Goal: Navigation & Orientation: Find specific page/section

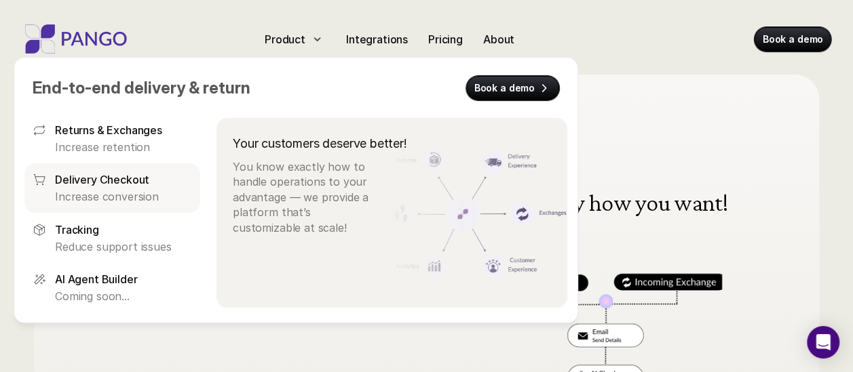
click at [138, 175] on p "Delivery Checkout" at bounding box center [102, 180] width 94 height 16
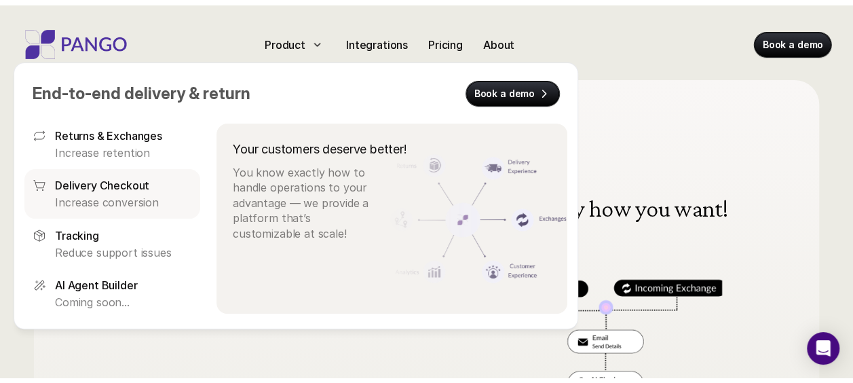
scroll to position [75, 0]
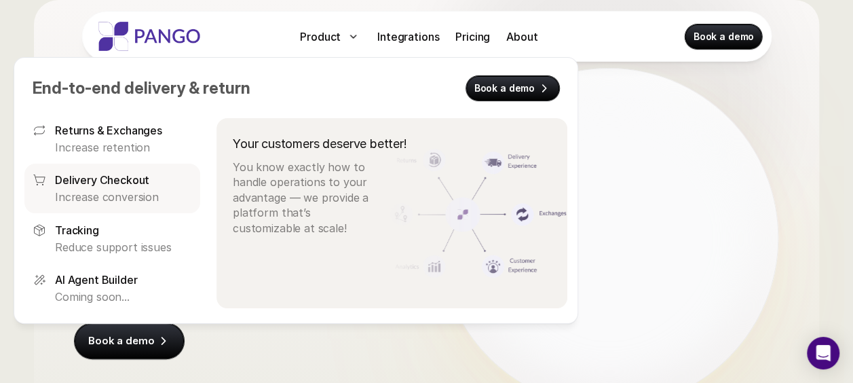
click at [151, 193] on p "Increase conversion" at bounding box center [123, 196] width 137 height 15
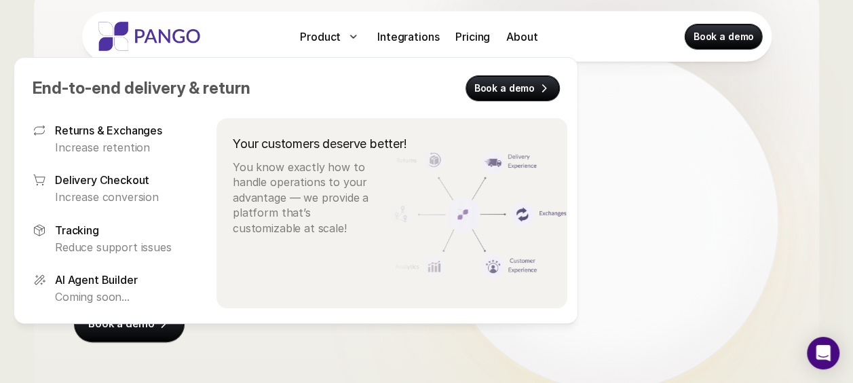
scroll to position [92, 0]
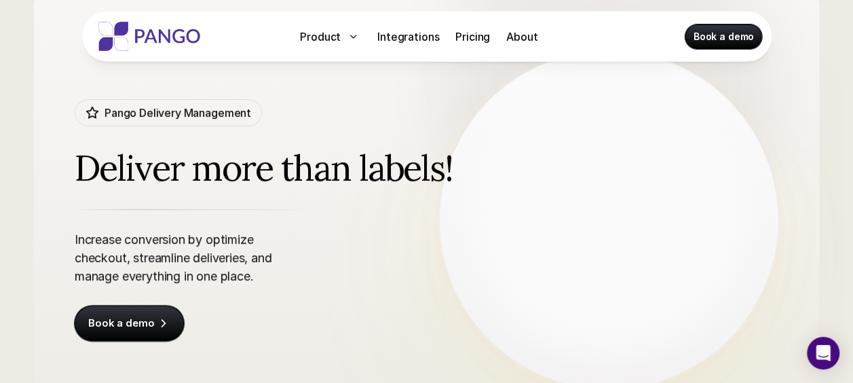
click at [285, 336] on div "Increase conversion by optimize checkout, streamline deliveries, and manage eve…" at bounding box center [232, 275] width 315 height 132
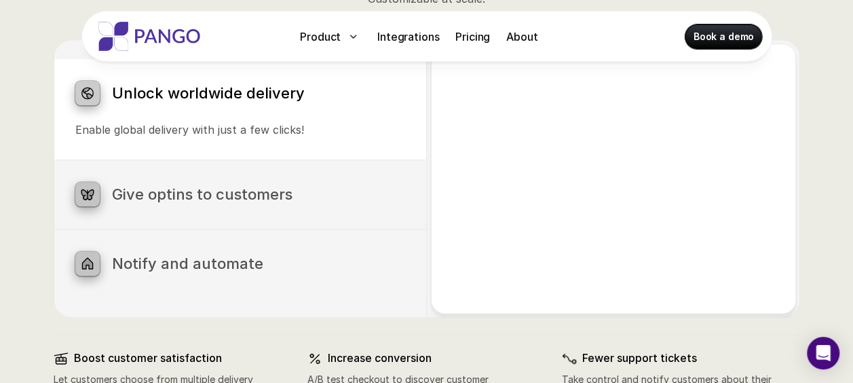
scroll to position [737, 0]
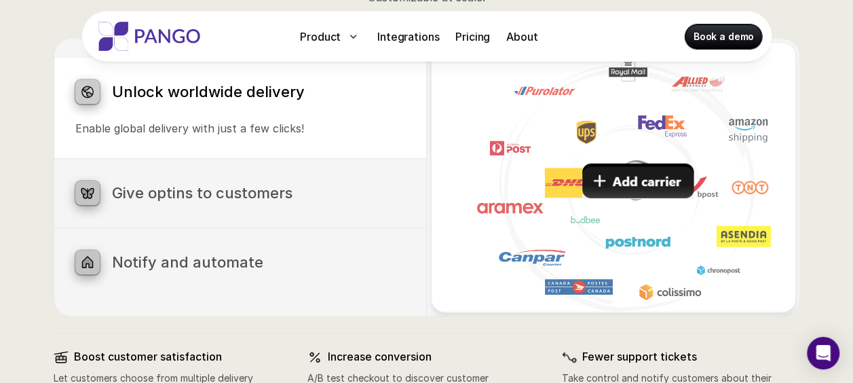
click at [247, 190] on h3 "Give optins to customers" at bounding box center [258, 193] width 293 height 18
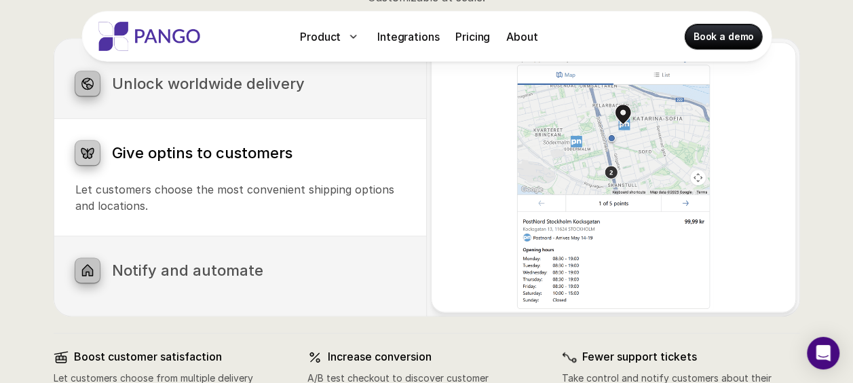
click at [235, 275] on h3 "Notify and automate" at bounding box center [258, 270] width 293 height 18
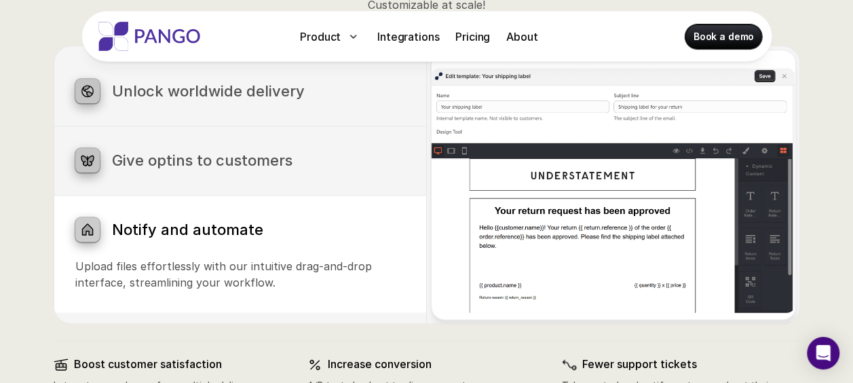
scroll to position [729, 0]
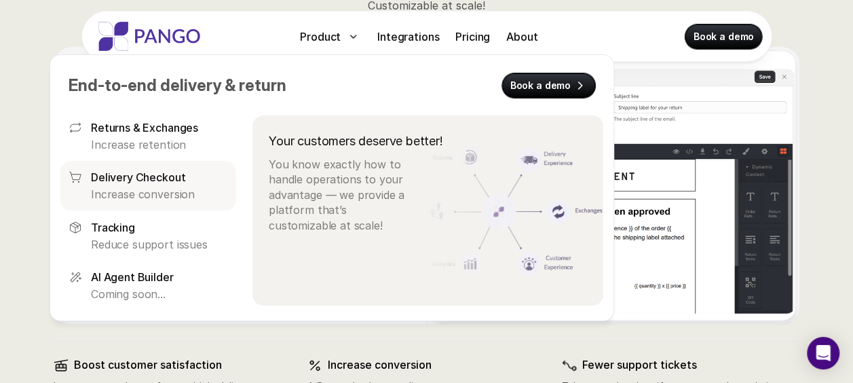
click at [159, 176] on p "Delivery Checkout" at bounding box center [138, 177] width 94 height 16
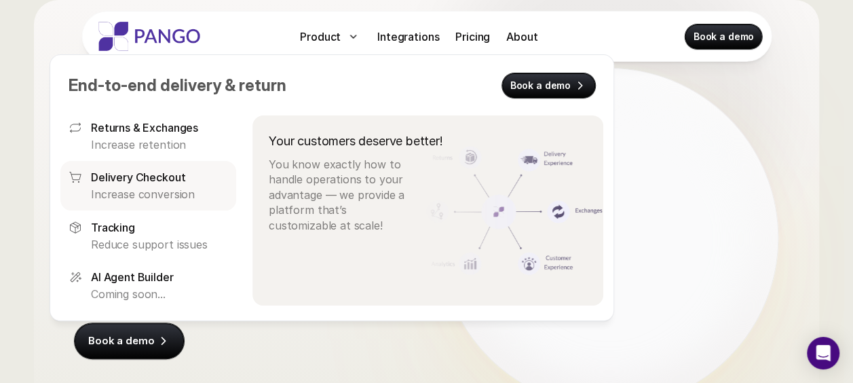
click at [159, 176] on p "Delivery Checkout" at bounding box center [138, 177] width 94 height 16
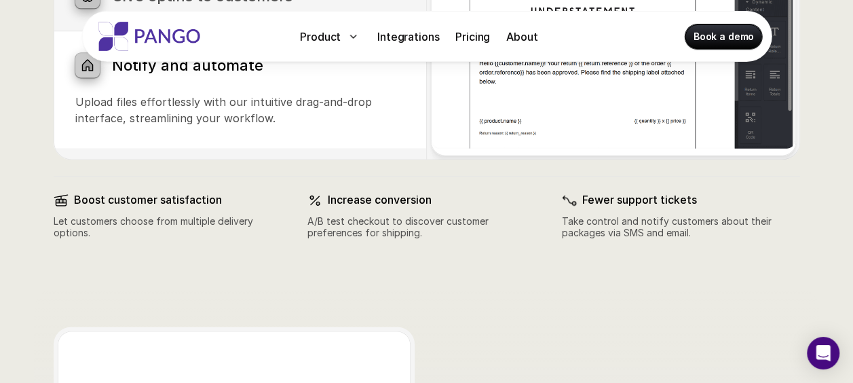
scroll to position [895, 0]
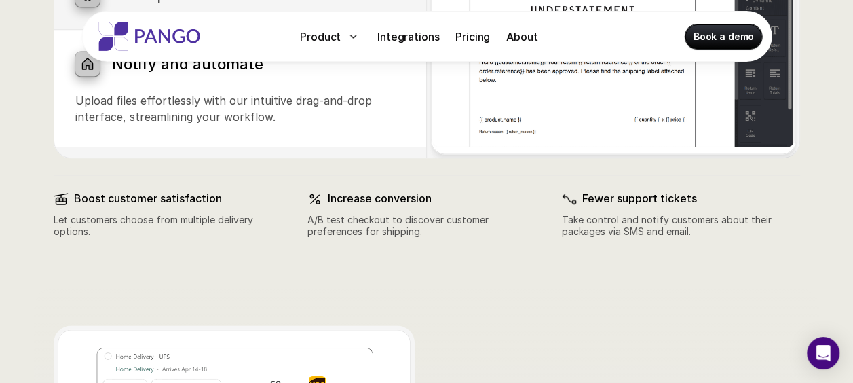
click at [330, 34] on p "Product" at bounding box center [320, 36] width 41 height 16
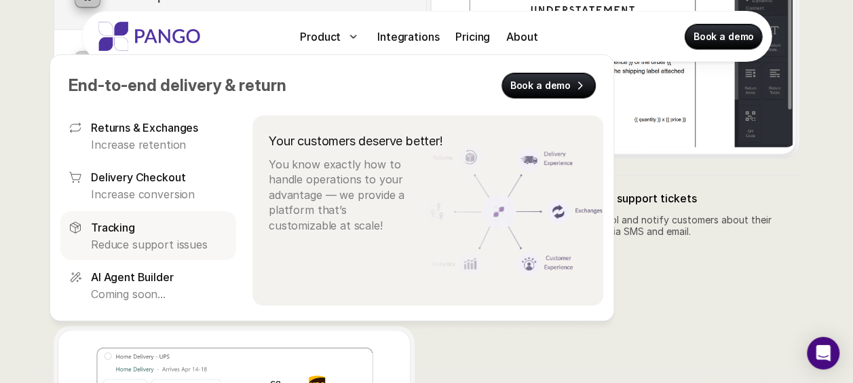
click at [155, 226] on div "Tracking" at bounding box center [159, 226] width 137 height 16
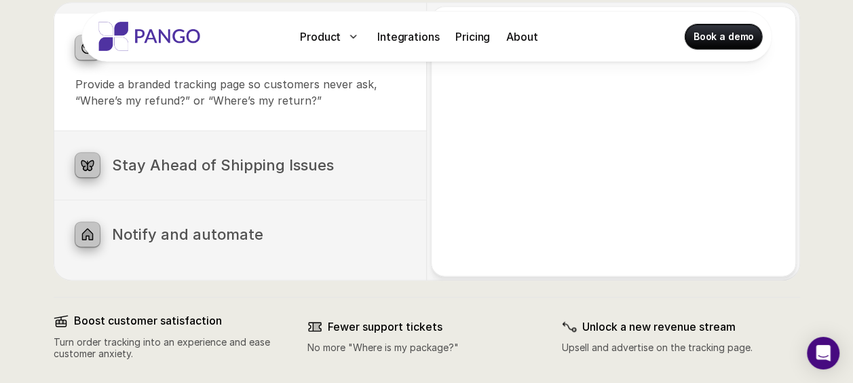
scroll to position [775, 0]
